Goal: Transaction & Acquisition: Purchase product/service

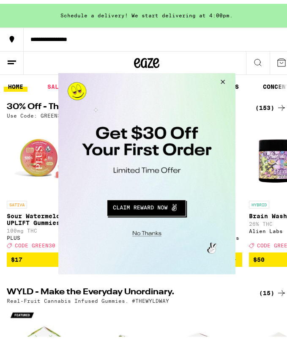
click at [225, 77] on button "Close Modal" at bounding box center [221, 83] width 23 height 20
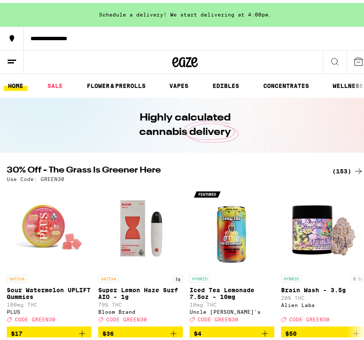
click at [287, 55] on icon at bounding box center [335, 59] width 10 height 10
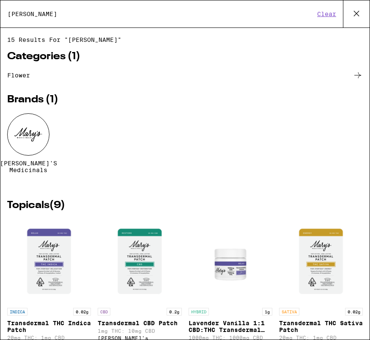
type input "[PERSON_NAME]"
click at [28, 134] on div at bounding box center [28, 134] width 42 height 42
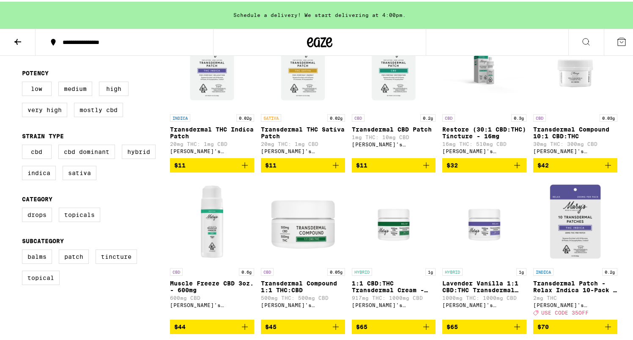
scroll to position [261, 0]
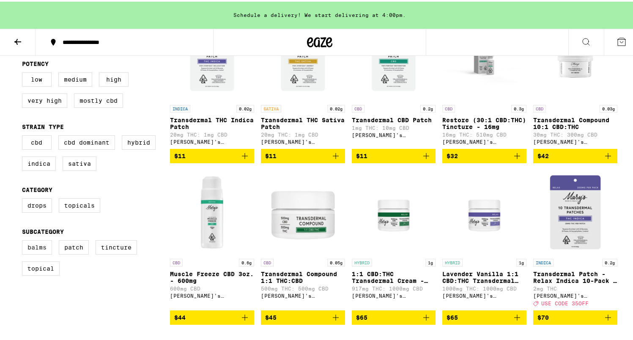
click at [28, 253] on label "Balms" at bounding box center [37, 246] width 30 height 14
click at [24, 240] on input "Balms" at bounding box center [24, 240] width 0 height 0
checkbox input "true"
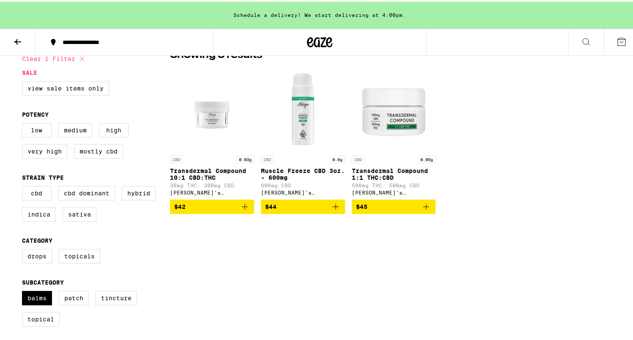
scroll to position [209, 0]
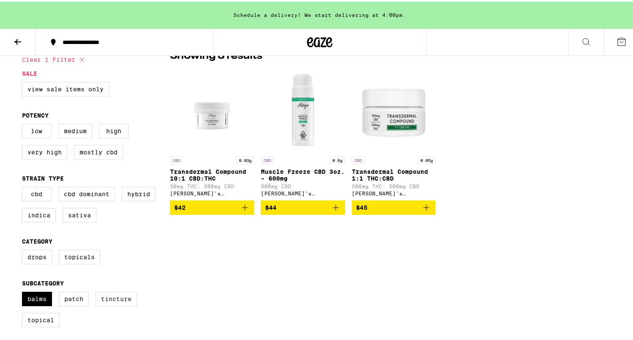
click at [106, 305] on label "Tincture" at bounding box center [116, 297] width 41 height 14
click at [24, 292] on input "Tincture" at bounding box center [24, 292] width 0 height 0
checkbox input "true"
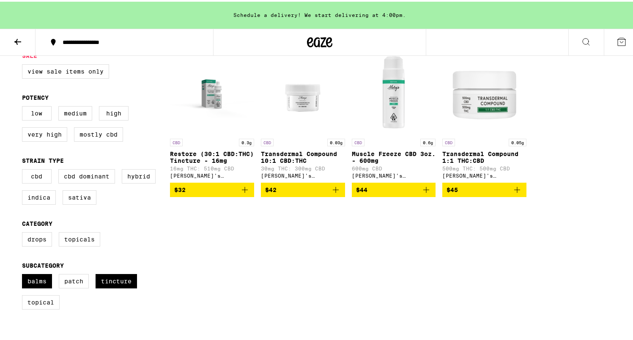
scroll to position [229, 0]
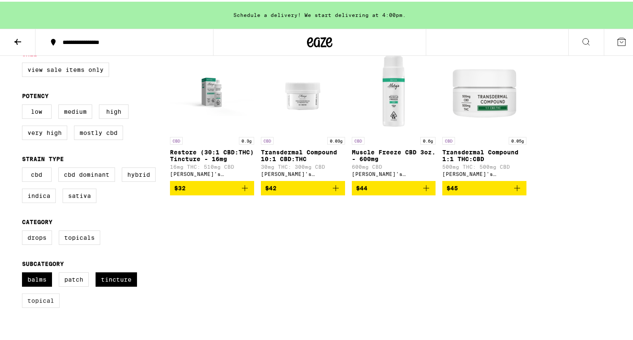
click at [28, 306] on label "Topical" at bounding box center [41, 299] width 38 height 14
click at [24, 273] on input "Topical" at bounding box center [24, 272] width 0 height 0
checkbox input "true"
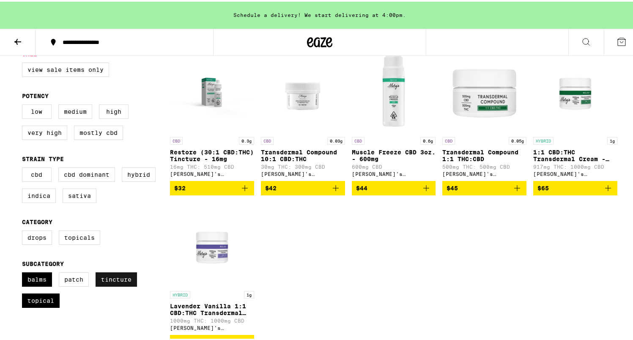
click at [119, 285] on label "Tincture" at bounding box center [116, 278] width 41 height 14
click at [24, 273] on input "Tincture" at bounding box center [24, 272] width 0 height 0
checkbox input "false"
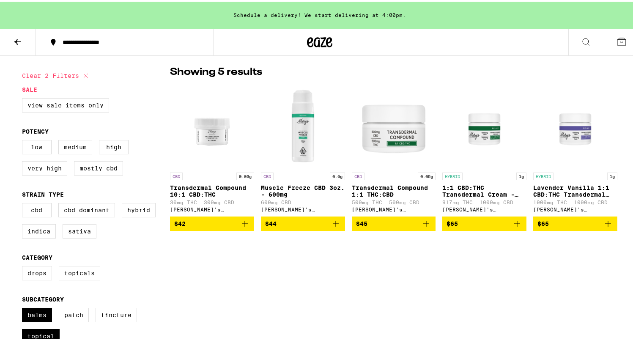
scroll to position [188, 0]
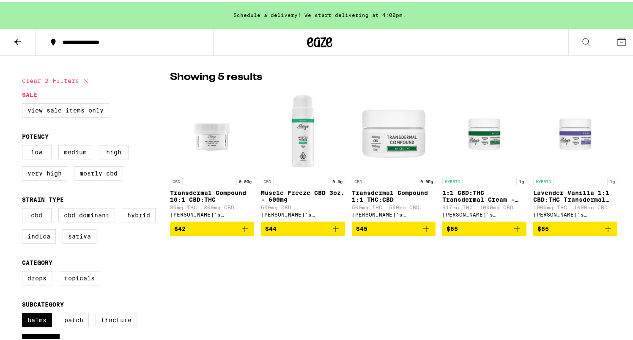
click at [287, 141] on img "Open page for Lavender Vanilla 1:1 CBD:THC Transdermal Cream - 1000mg from Mary…" at bounding box center [576, 129] width 84 height 85
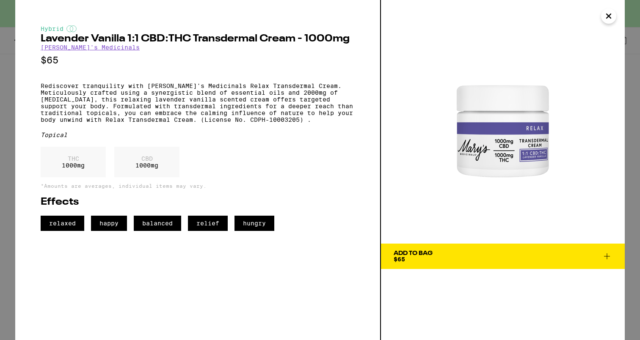
click at [287, 259] on icon at bounding box center [607, 256] width 10 height 10
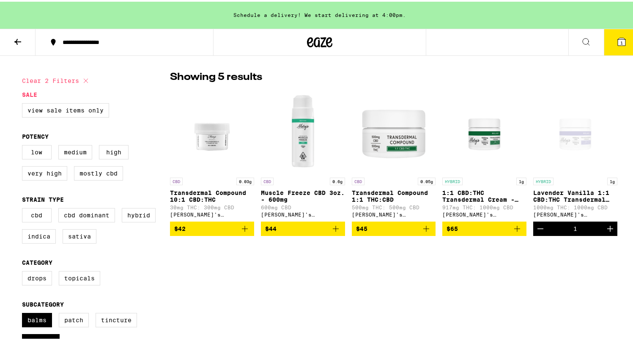
click at [287, 154] on div "Open page for Lavender Vanilla 1:1 CBD:THC Transdermal Cream - 1000mg from Mary…" at bounding box center [576, 129] width 84 height 85
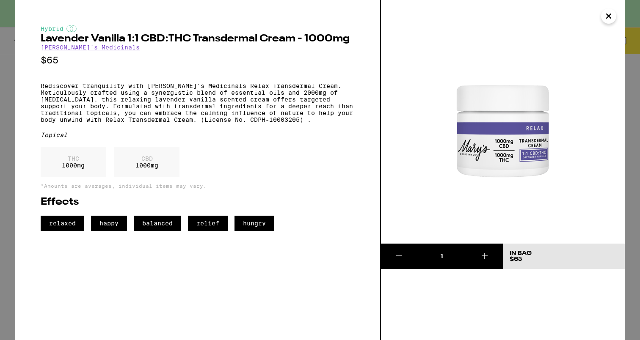
click at [287, 18] on icon "Close" at bounding box center [608, 16] width 10 height 13
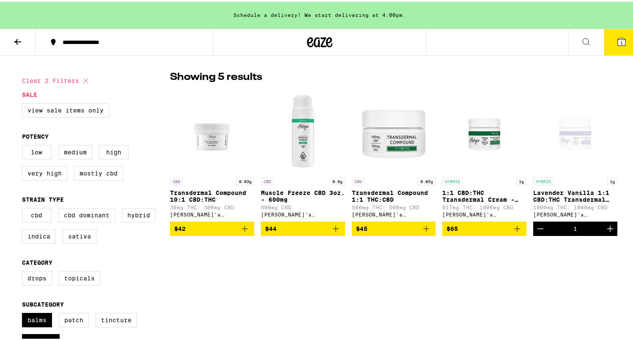
click at [287, 42] on button "1" at bounding box center [622, 41] width 36 height 26
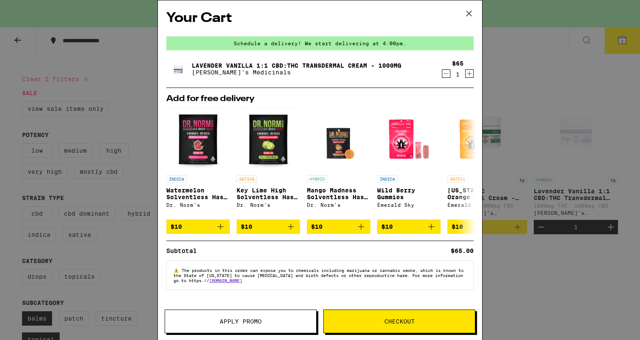
click at [287, 12] on icon at bounding box center [469, 13] width 13 height 13
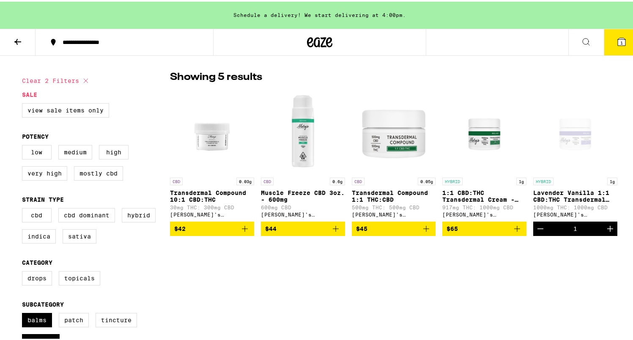
click at [12, 40] on button at bounding box center [18, 41] width 36 height 27
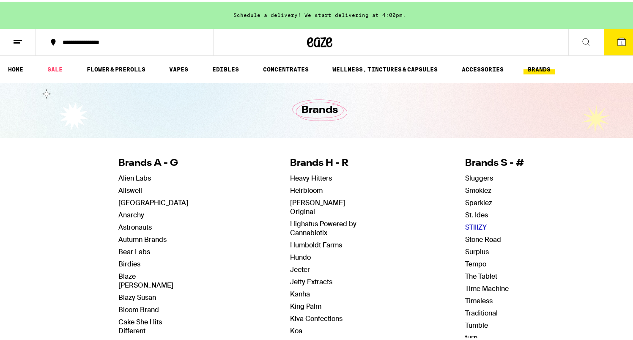
click at [287, 223] on link "STIIIZY" at bounding box center [476, 225] width 22 height 9
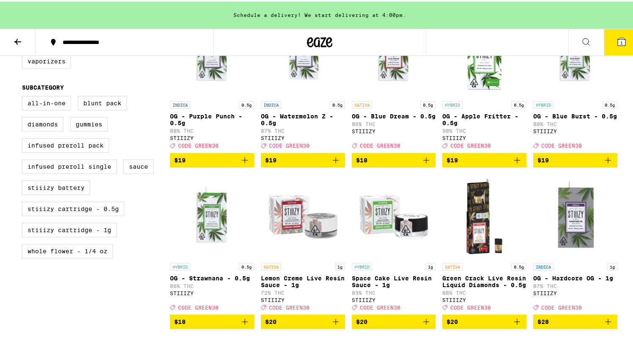
scroll to position [452, 0]
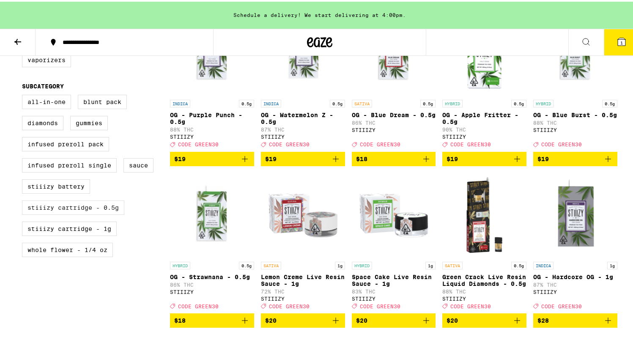
click at [107, 213] on label "STIIIZY Cartridge - 0.5g" at bounding box center [73, 206] width 102 height 14
click at [24, 95] on input "STIIIZY Cartridge - 0.5g" at bounding box center [24, 94] width 0 height 0
checkbox input "true"
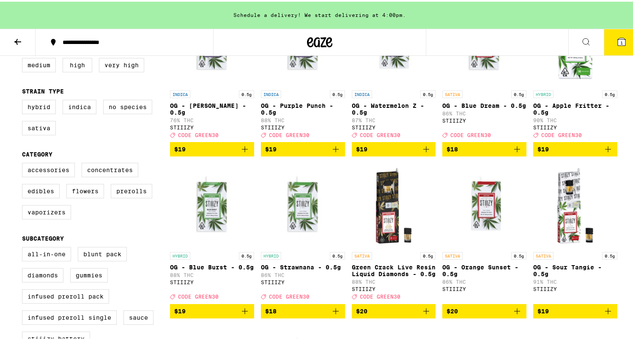
scroll to position [300, 0]
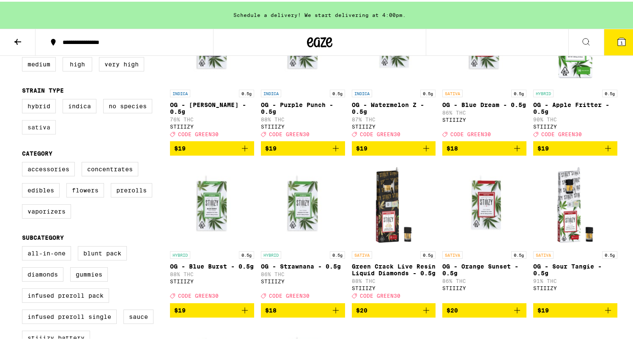
click at [46, 132] on label "Sativa" at bounding box center [39, 125] width 34 height 14
click at [24, 99] on input "Sativa" at bounding box center [24, 99] width 0 height 0
checkbox input "true"
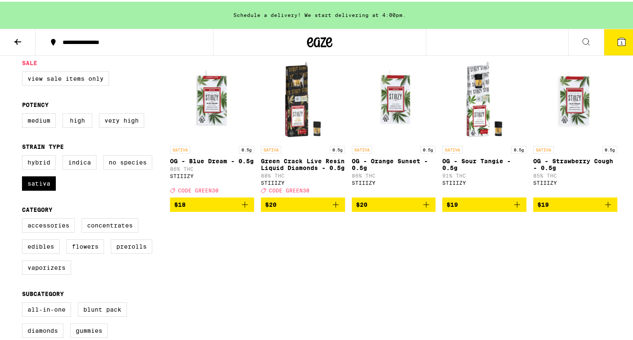
scroll to position [237, 0]
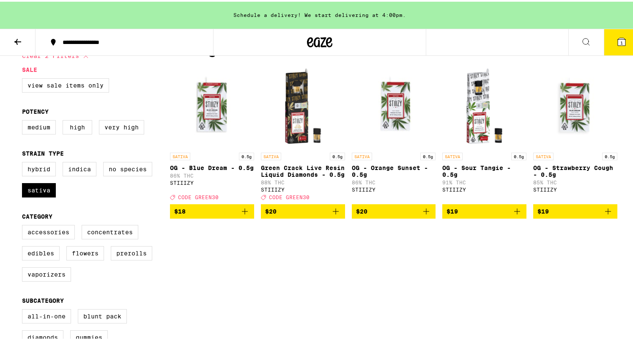
click at [287, 215] on icon "Add to bag" at bounding box center [608, 210] width 10 height 10
